Goal: Information Seeking & Learning: Learn about a topic

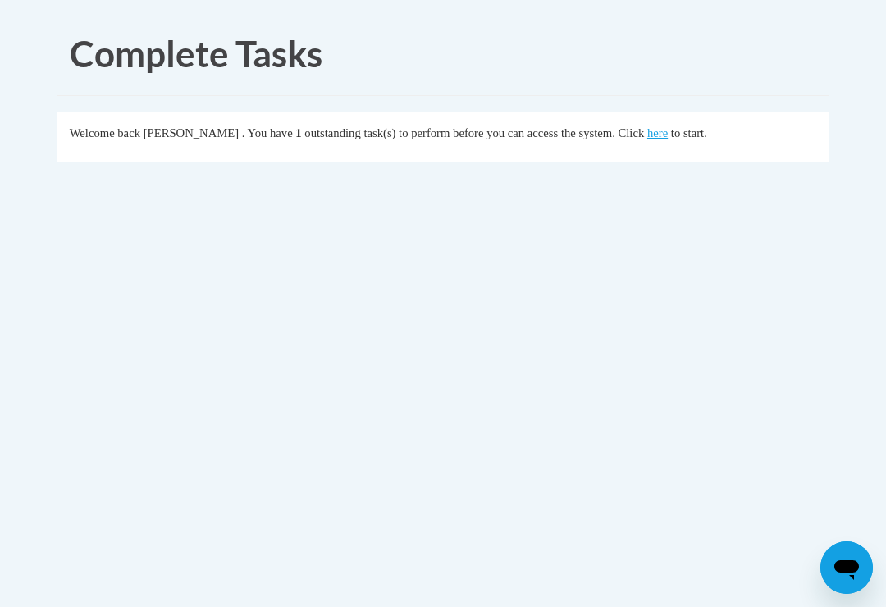
click at [647, 139] on link "here" at bounding box center [657, 132] width 21 height 13
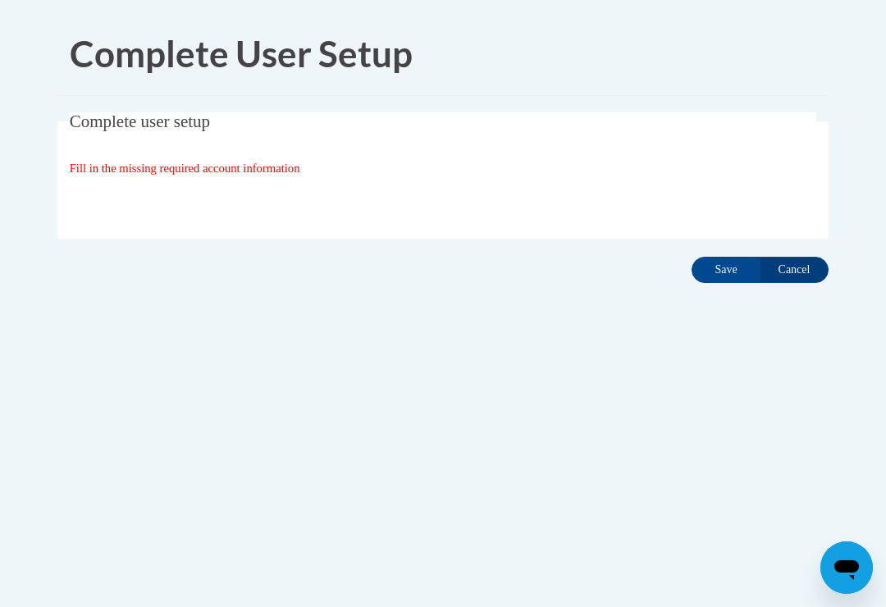
click at [732, 274] on input "Save" at bounding box center [725, 270] width 69 height 26
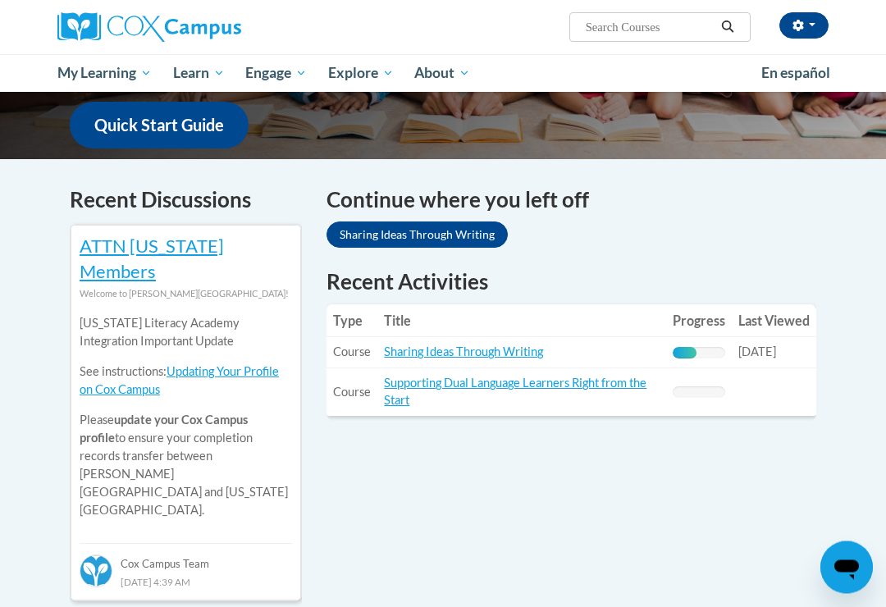
scroll to position [441, 0]
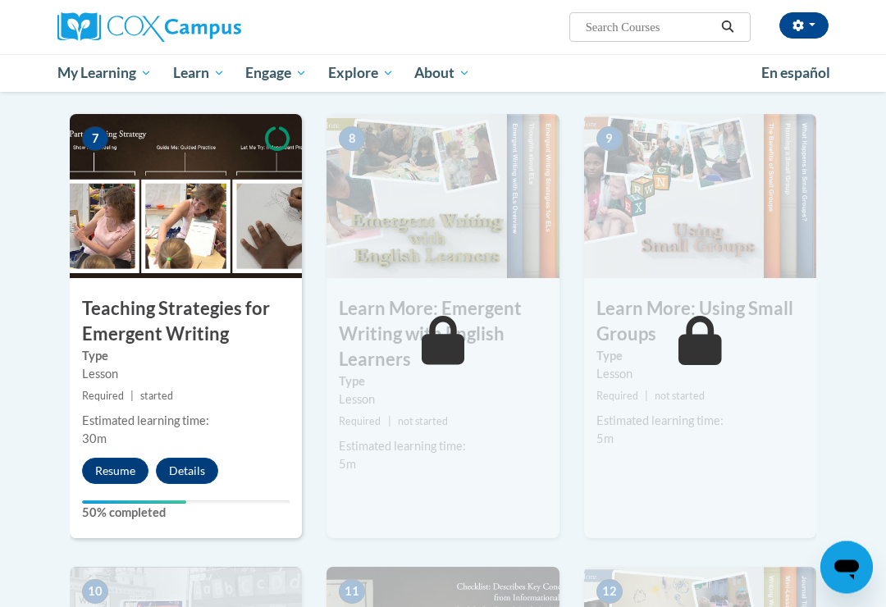
scroll to position [1223, 0]
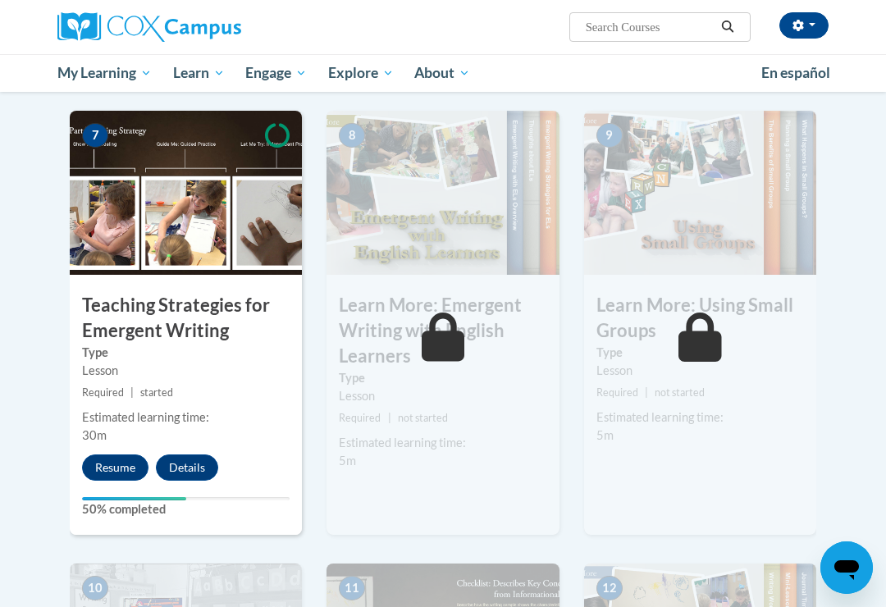
click at [116, 472] on button "Resume" at bounding box center [115, 467] width 66 height 26
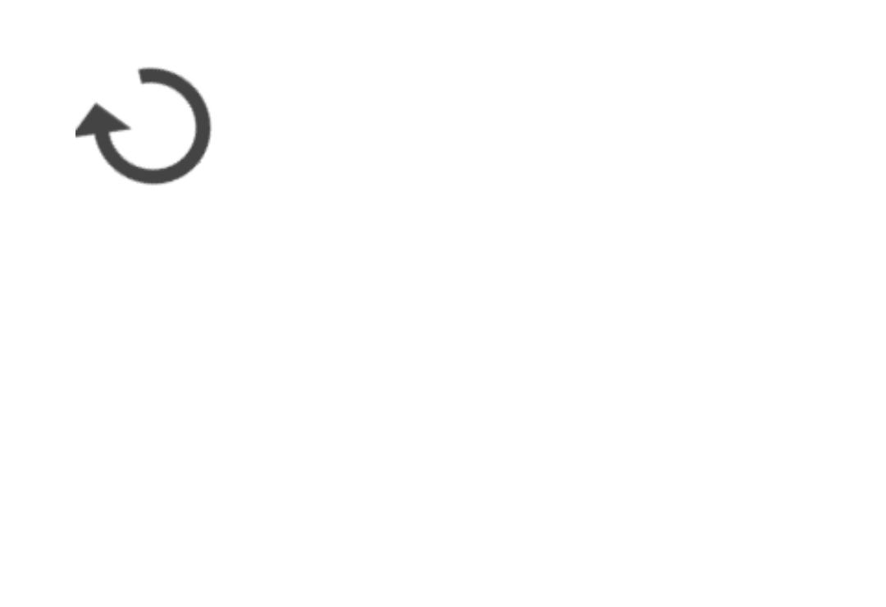
scroll to position [1322, 0]
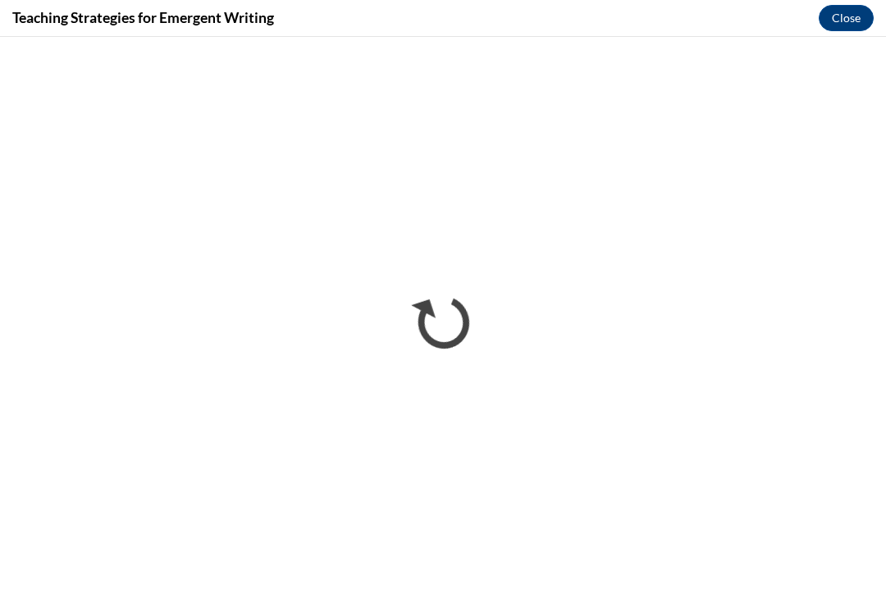
click at [861, 27] on button "Close" at bounding box center [846, 18] width 55 height 26
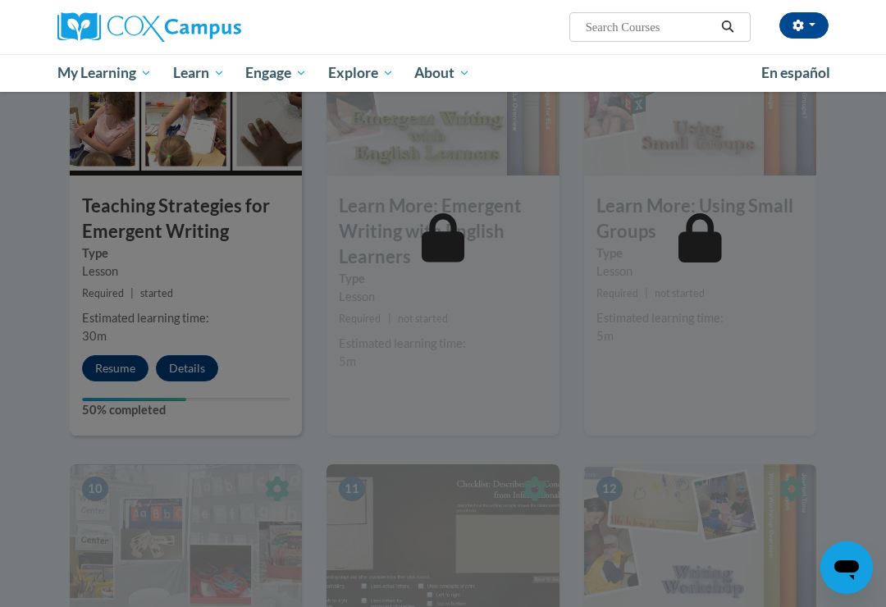
click at [222, 363] on div at bounding box center [443, 303] width 886 height 607
click at [156, 328] on div at bounding box center [443, 303] width 886 height 607
click at [144, 285] on div at bounding box center [443, 303] width 886 height 607
click at [138, 277] on div at bounding box center [443, 303] width 886 height 607
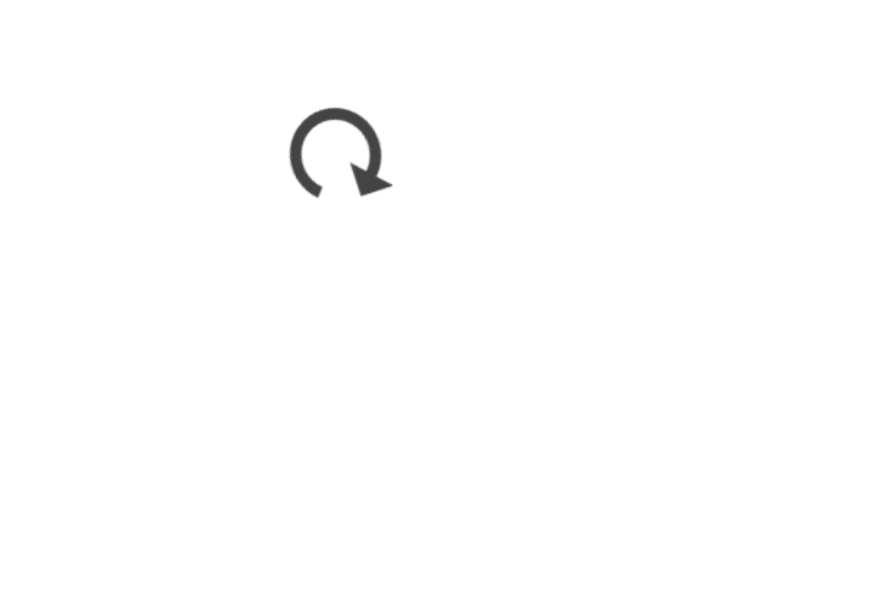
scroll to position [1204, 0]
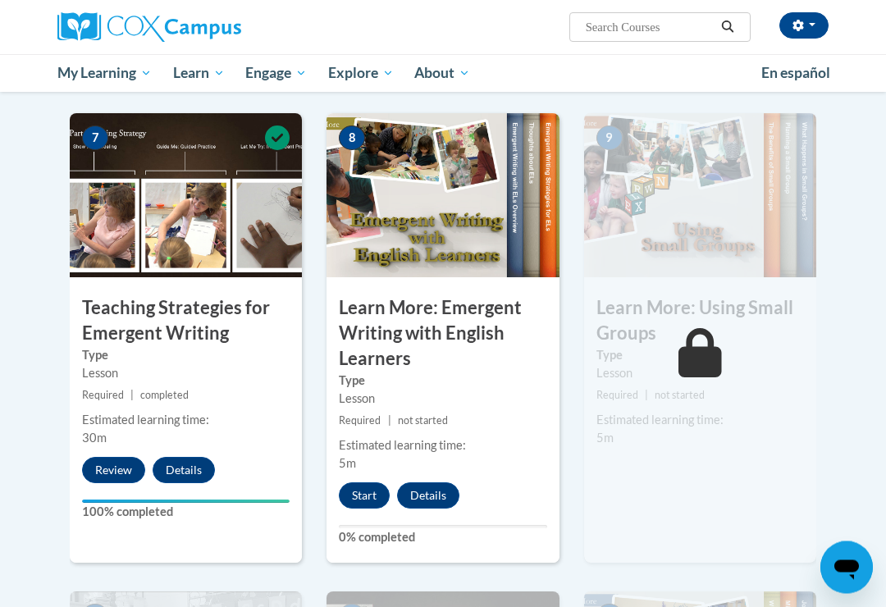
scroll to position [1220, 0]
click at [378, 490] on button "Start" at bounding box center [364, 495] width 51 height 26
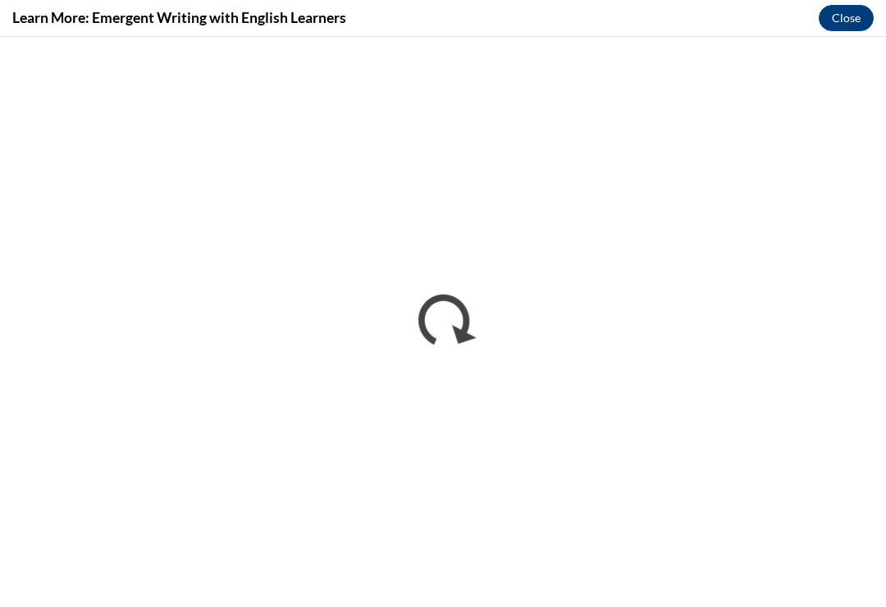
scroll to position [0, 0]
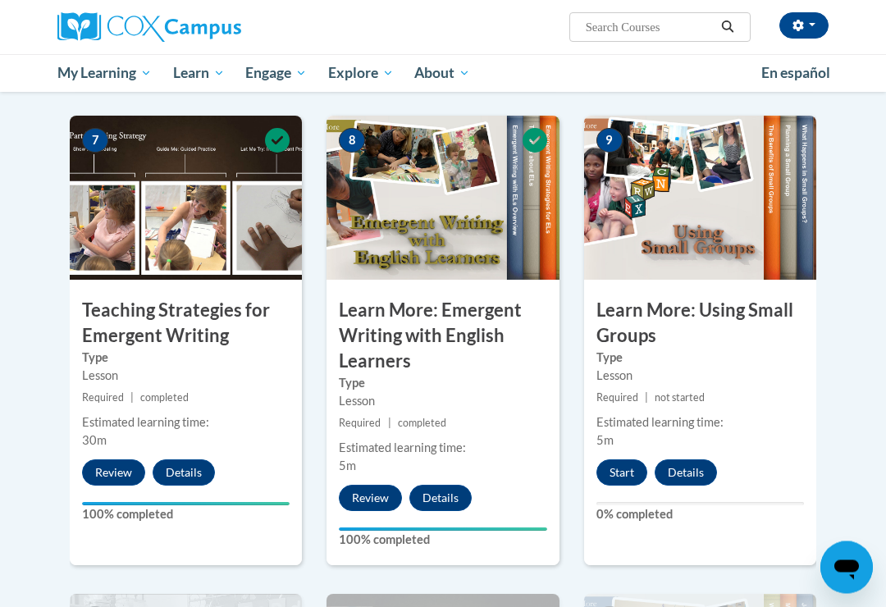
scroll to position [1225, 0]
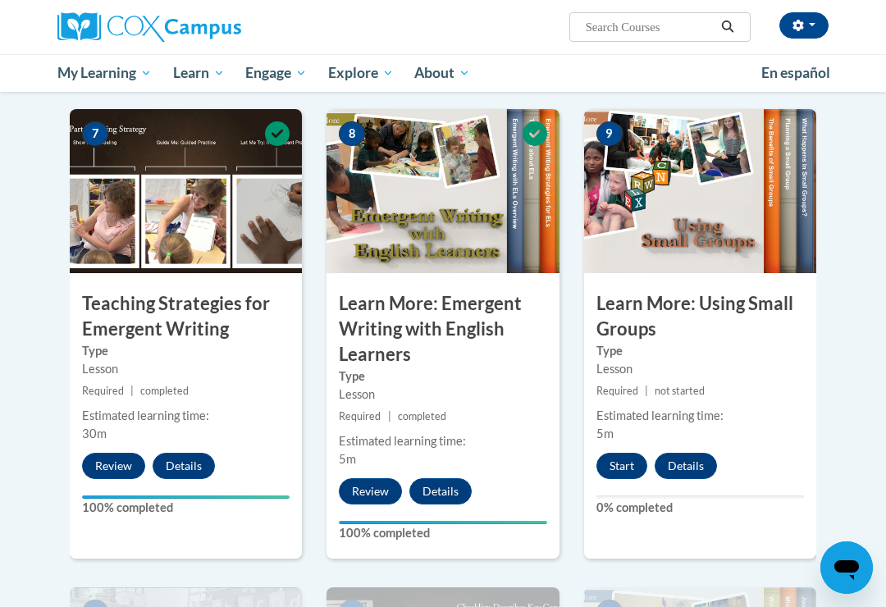
click at [627, 471] on button "Start" at bounding box center [621, 466] width 51 height 26
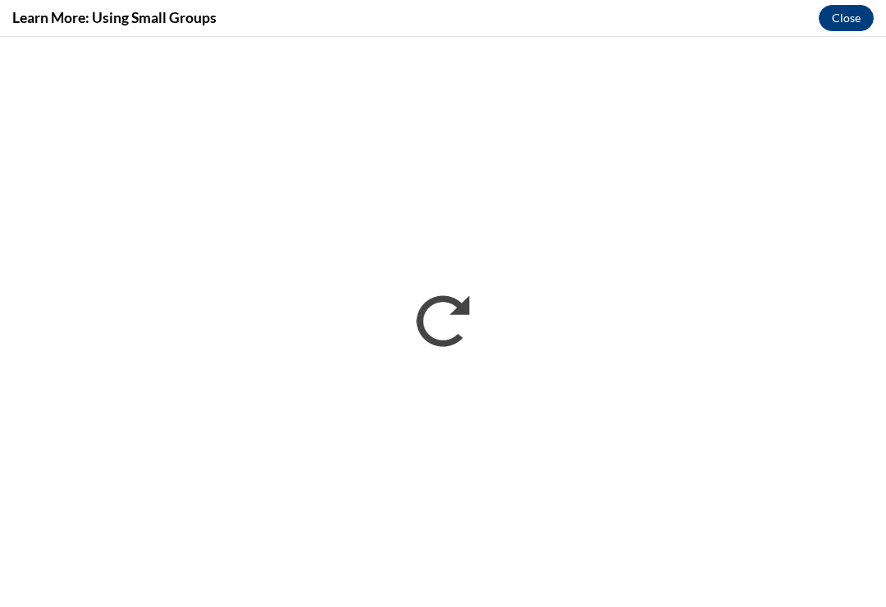
scroll to position [0, 0]
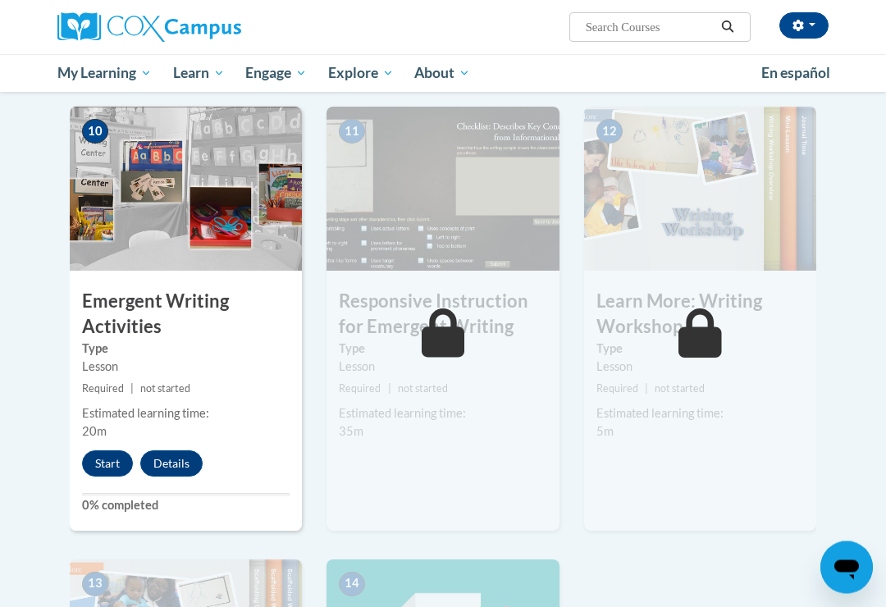
scroll to position [1705, 0]
click at [124, 463] on button "Start" at bounding box center [107, 463] width 51 height 26
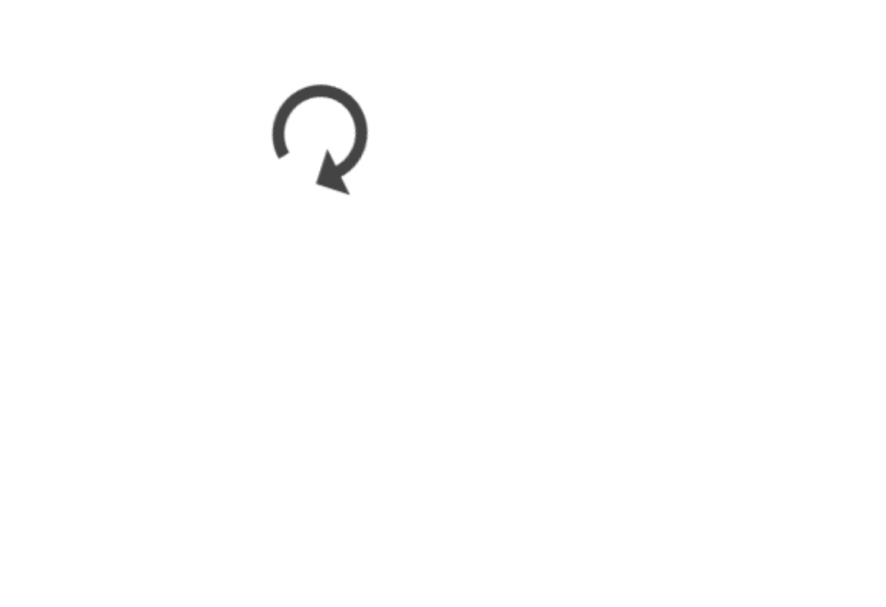
scroll to position [1711, 0]
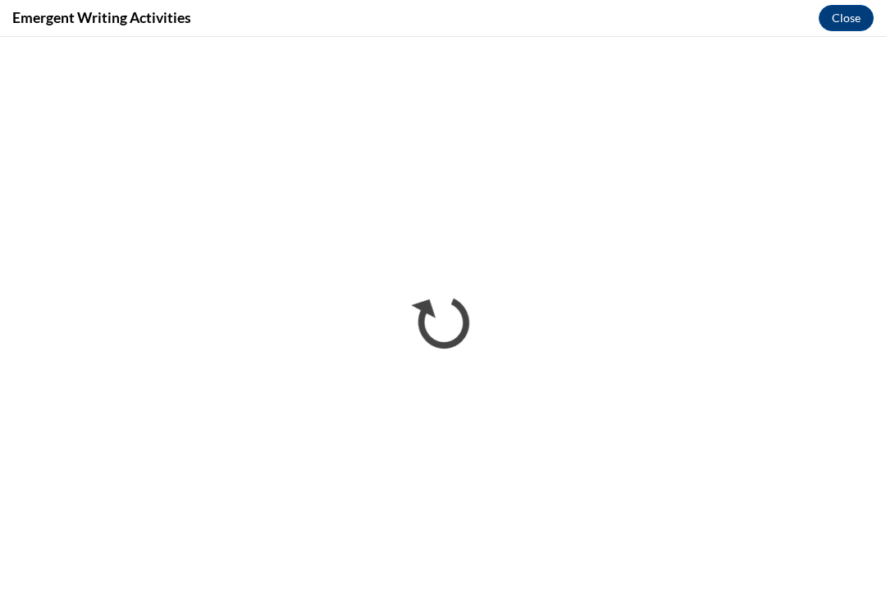
click at [847, 24] on button "Close" at bounding box center [846, 18] width 55 height 26
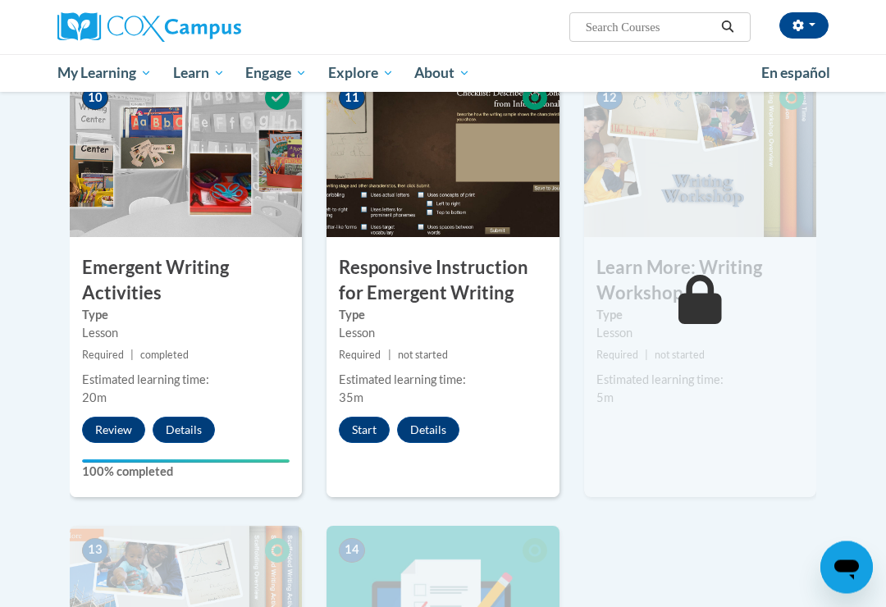
scroll to position [1737, 0]
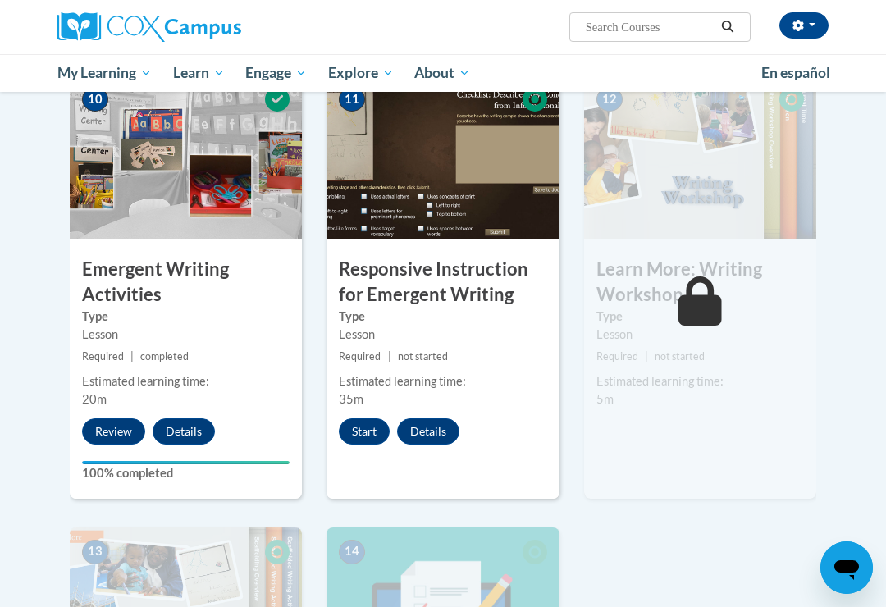
click at [367, 422] on button "Start" at bounding box center [364, 431] width 51 height 26
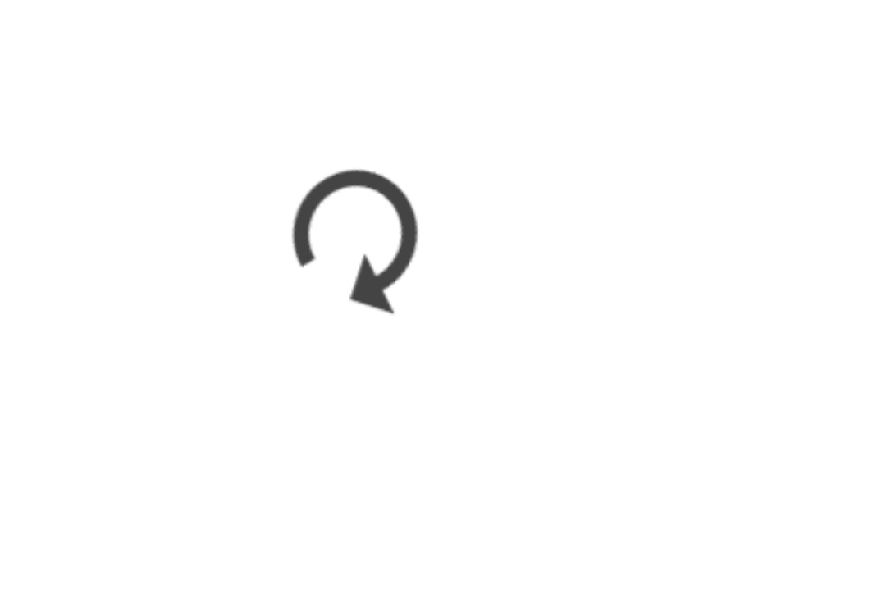
scroll to position [1771, 0]
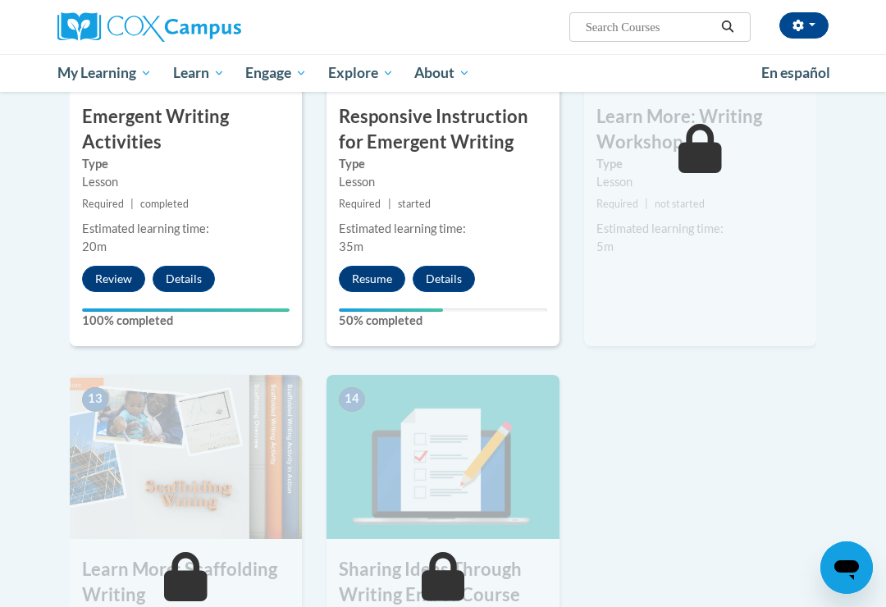
scroll to position [1873, 0]
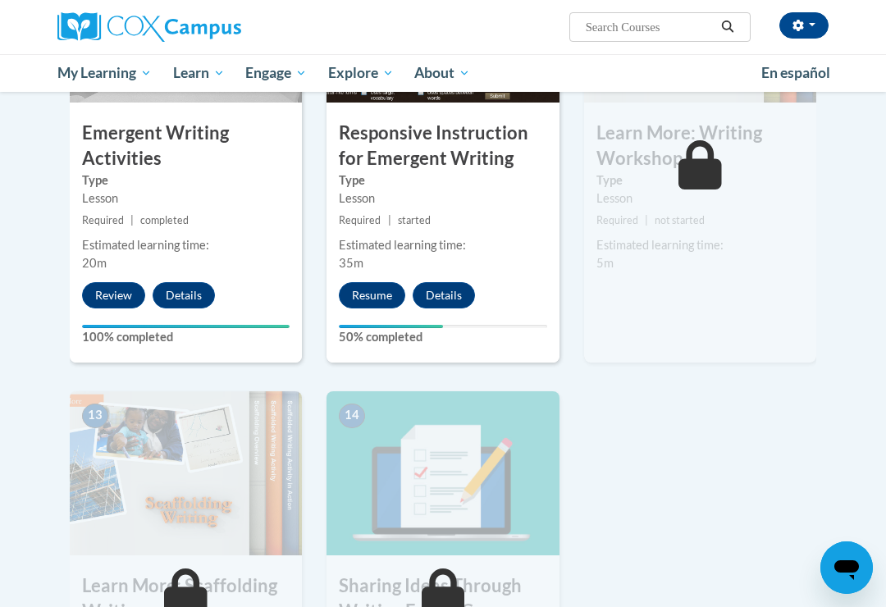
click at [387, 289] on button "Resume" at bounding box center [372, 295] width 66 height 26
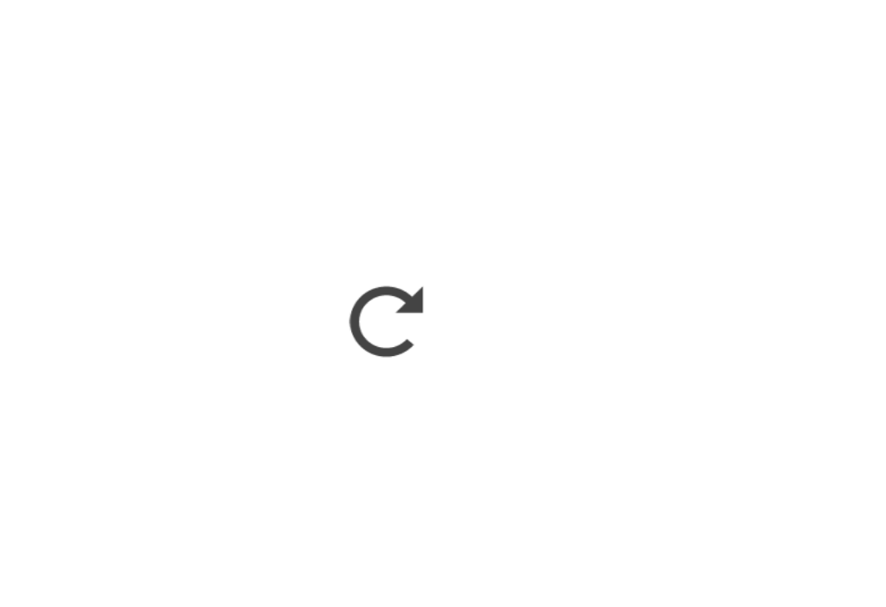
scroll to position [1906, 0]
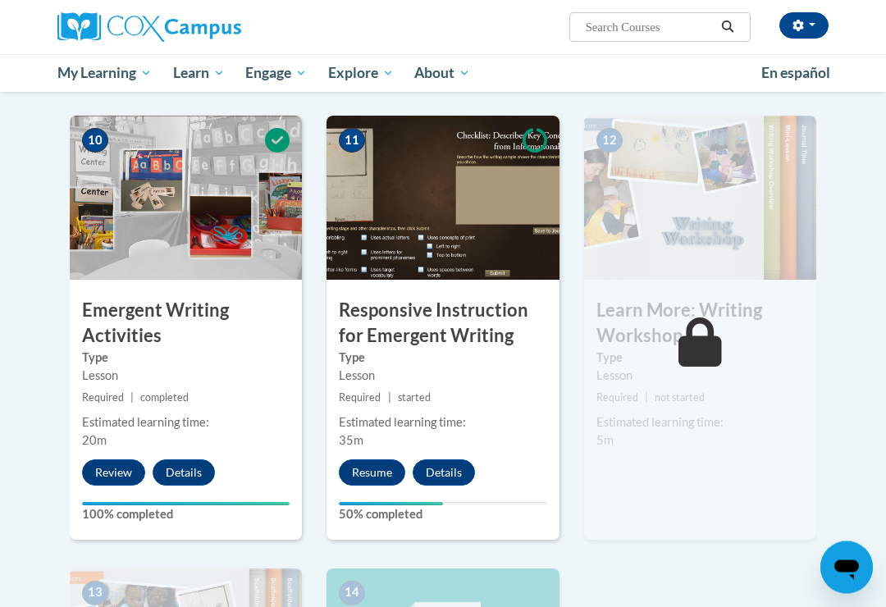
scroll to position [1696, 0]
click at [380, 475] on button "Resume" at bounding box center [372, 472] width 66 height 26
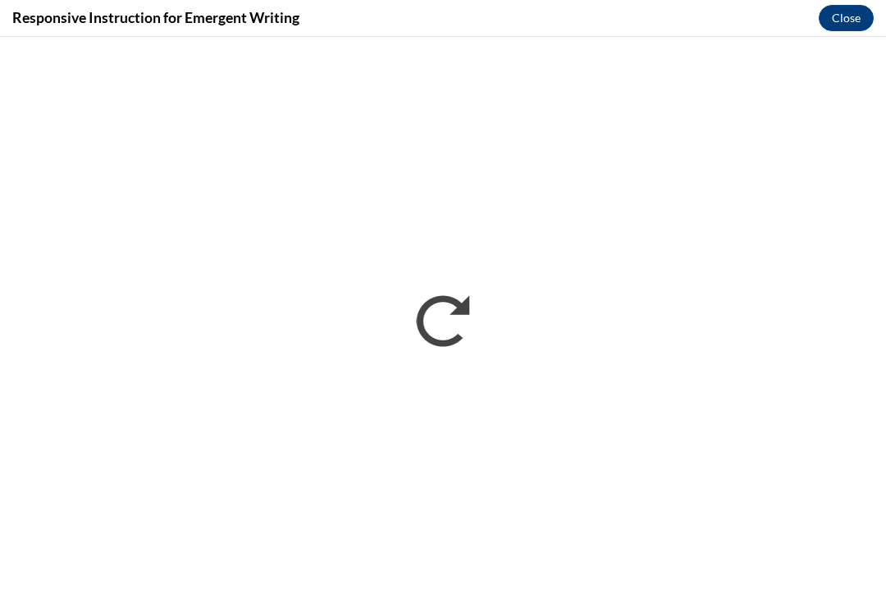
scroll to position [0, 0]
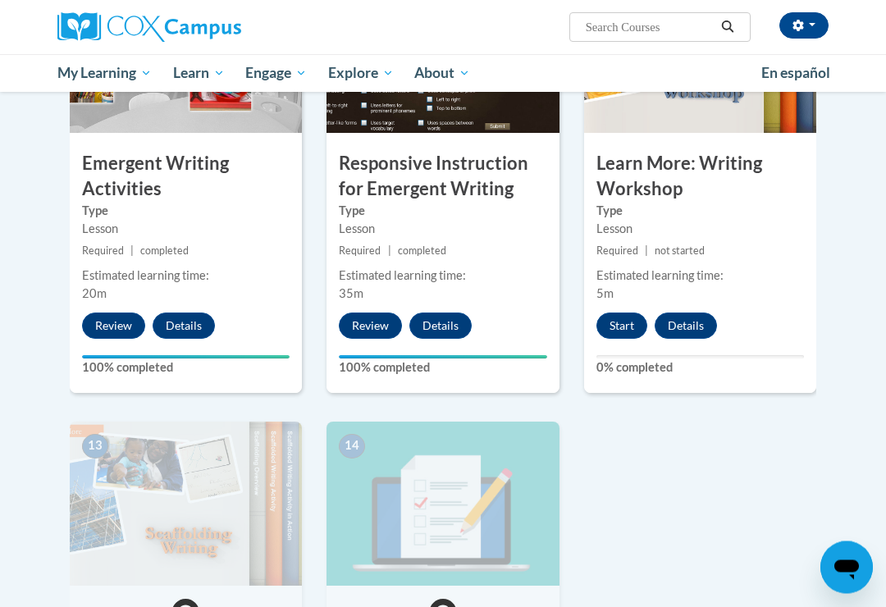
scroll to position [1843, 0]
click at [631, 329] on button "Start" at bounding box center [621, 325] width 51 height 26
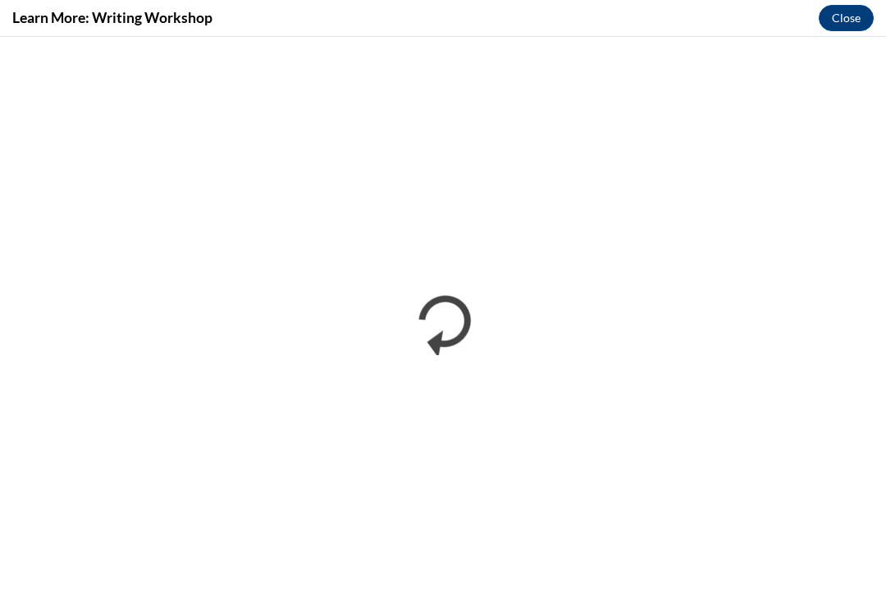
scroll to position [0, 0]
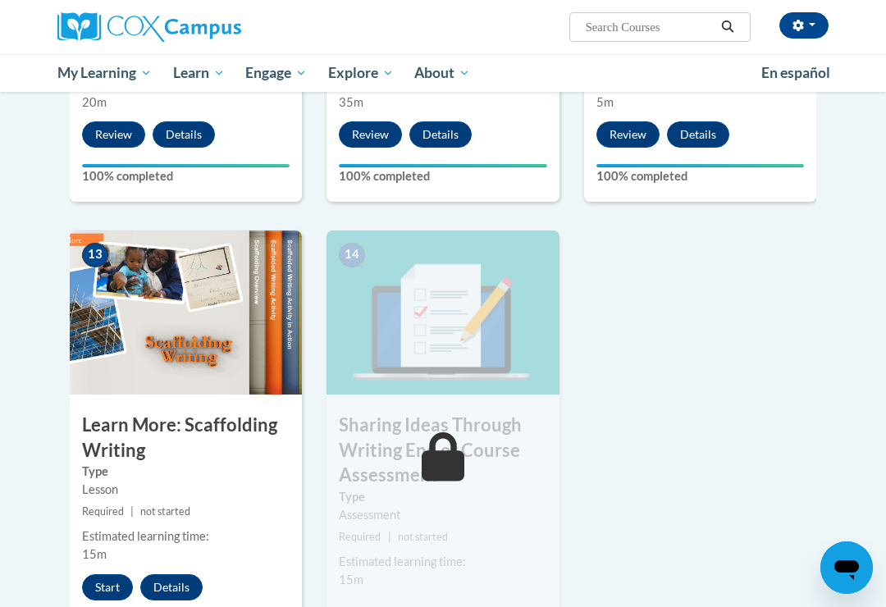
scroll to position [2040, 0]
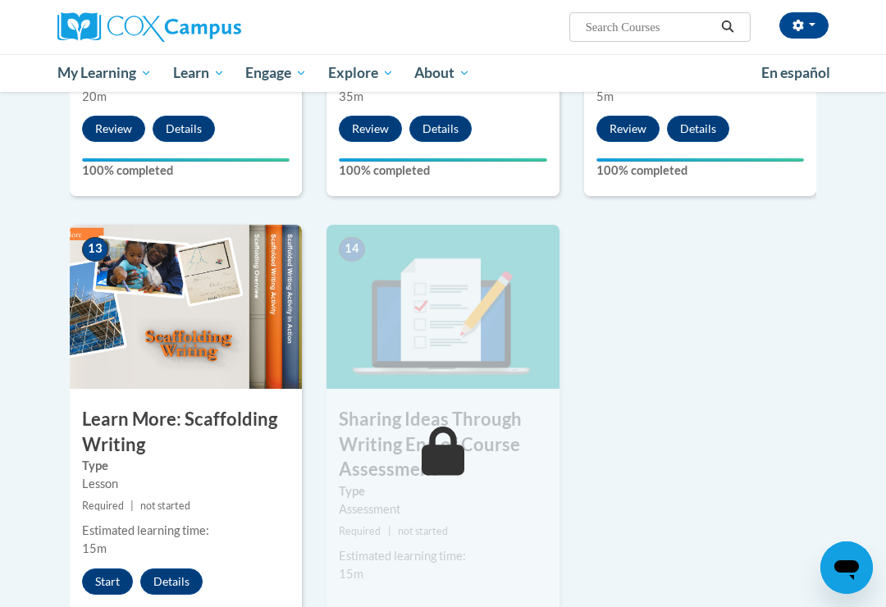
click at [113, 575] on button "Start" at bounding box center [107, 581] width 51 height 26
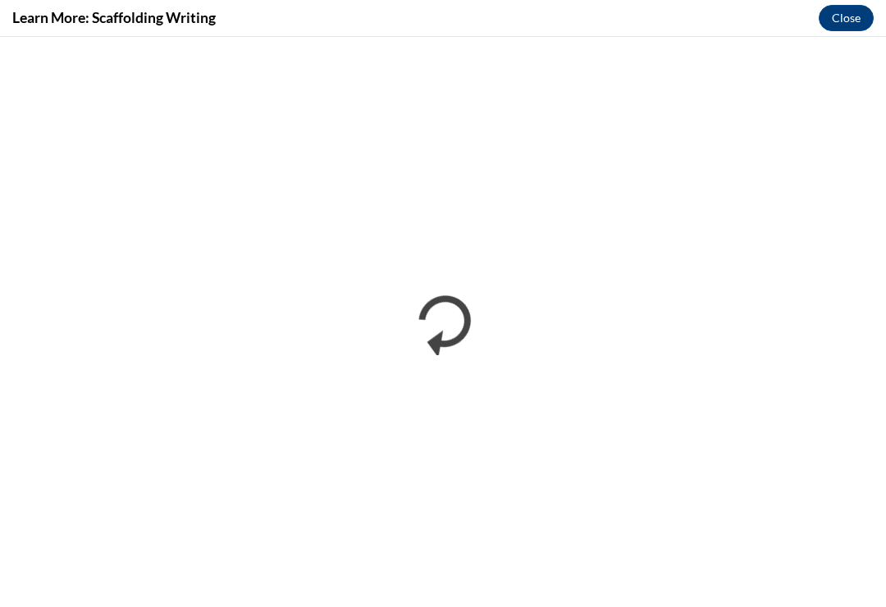
scroll to position [0, 0]
click at [845, 29] on button "Close" at bounding box center [846, 18] width 55 height 26
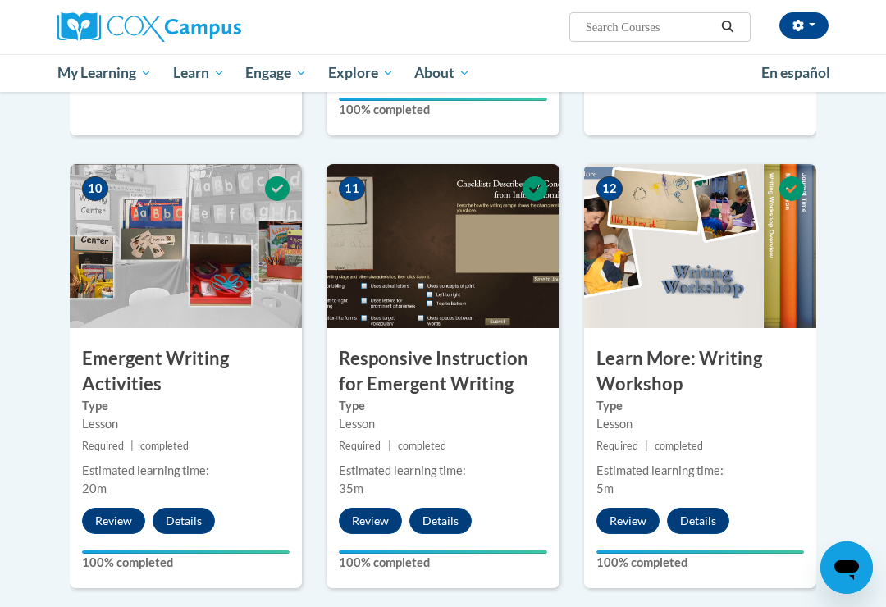
scroll to position [1658, 0]
